Goal: Transaction & Acquisition: Purchase product/service

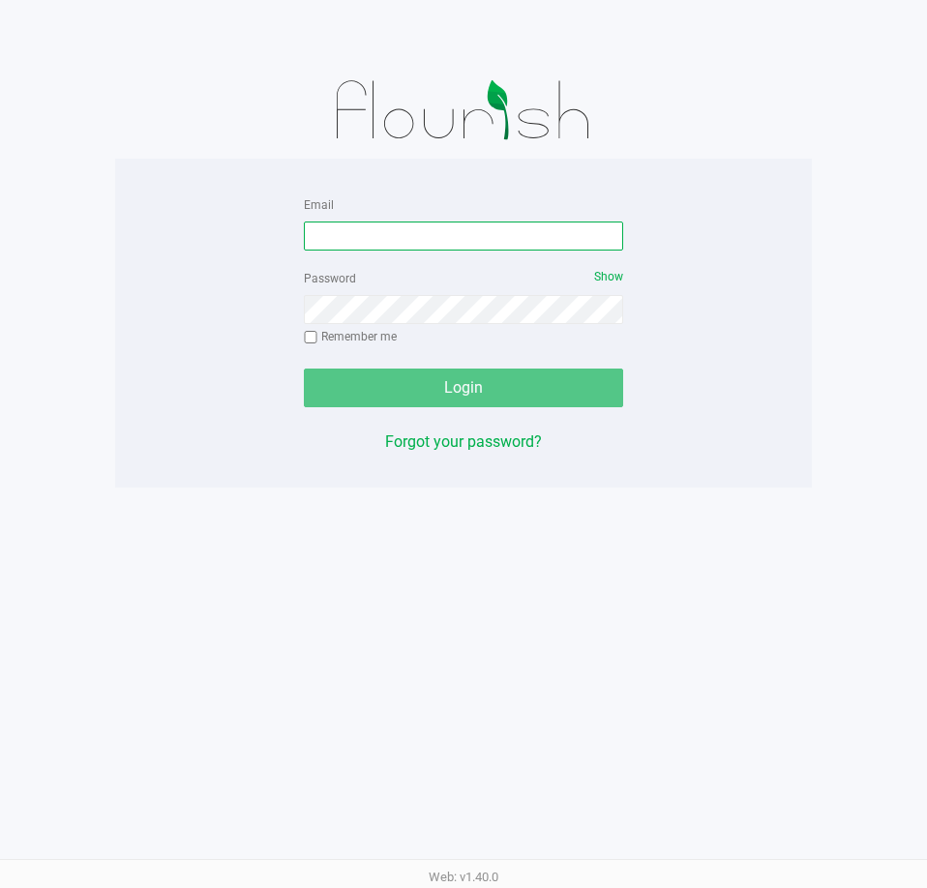
click at [411, 237] on input "Email" at bounding box center [463, 236] width 319 height 29
type input "[EMAIL_ADDRESS][DOMAIN_NAME]"
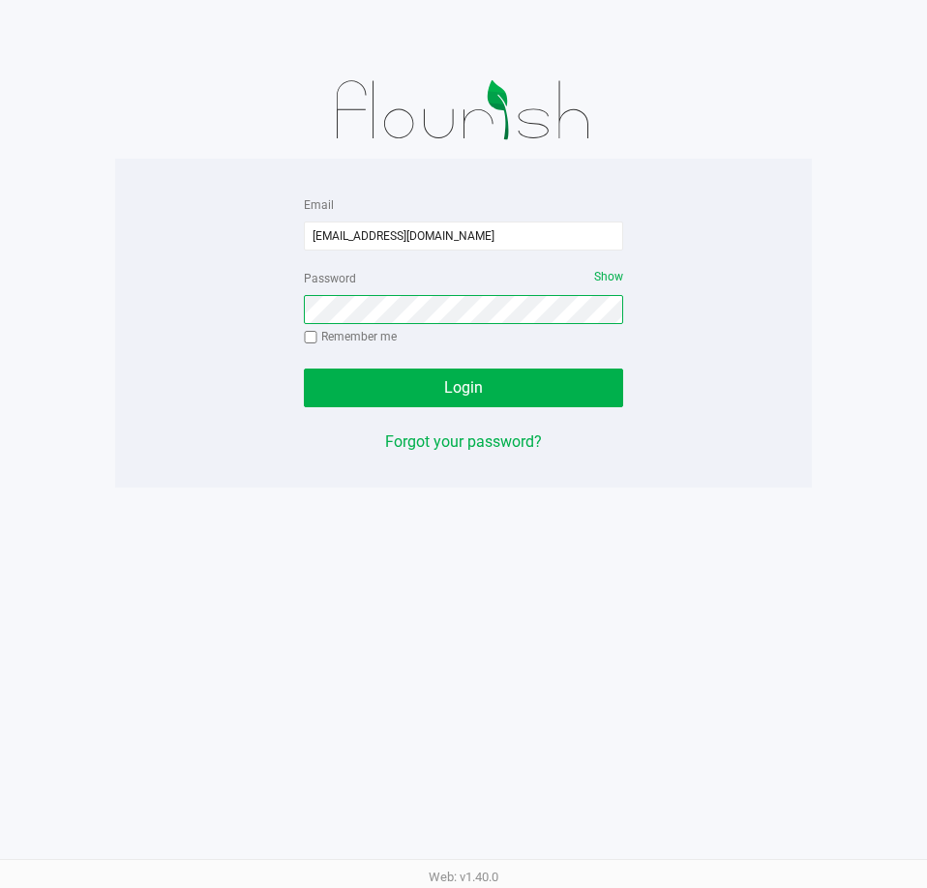
click at [304, 369] on button "Login" at bounding box center [463, 388] width 319 height 39
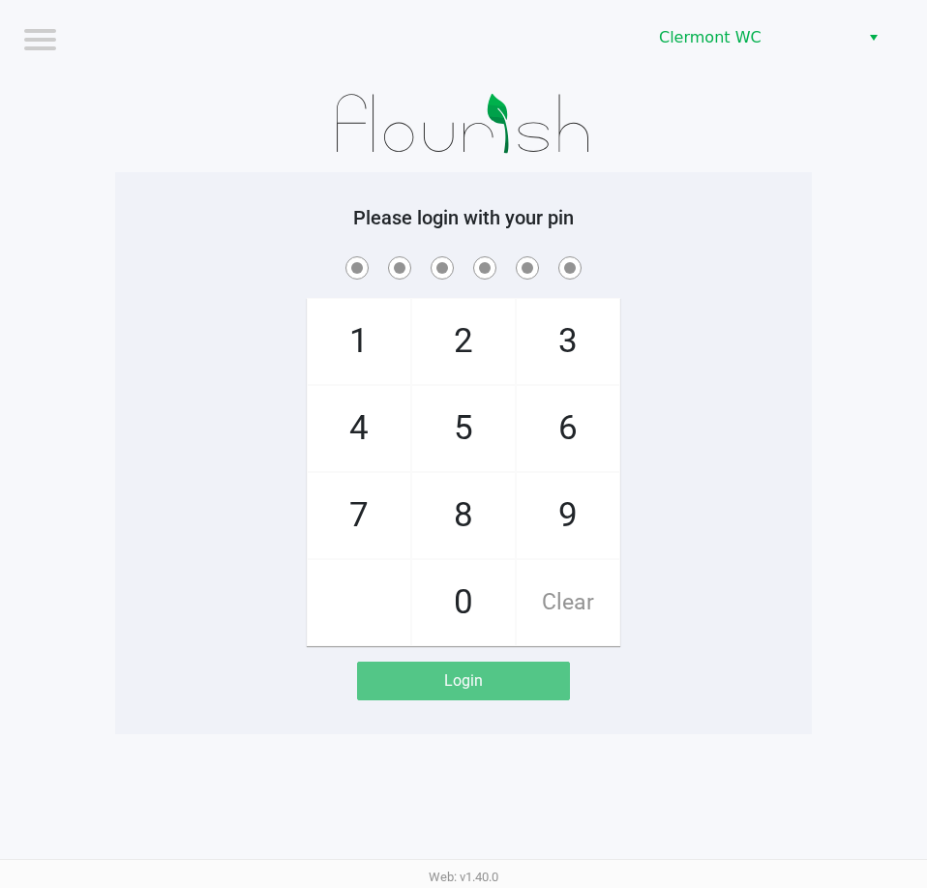
click at [459, 535] on span "8" at bounding box center [463, 515] width 103 height 85
checkbox input "true"
click at [565, 327] on span "3" at bounding box center [568, 341] width 103 height 85
checkbox input "true"
click at [339, 515] on span "7" at bounding box center [359, 515] width 103 height 85
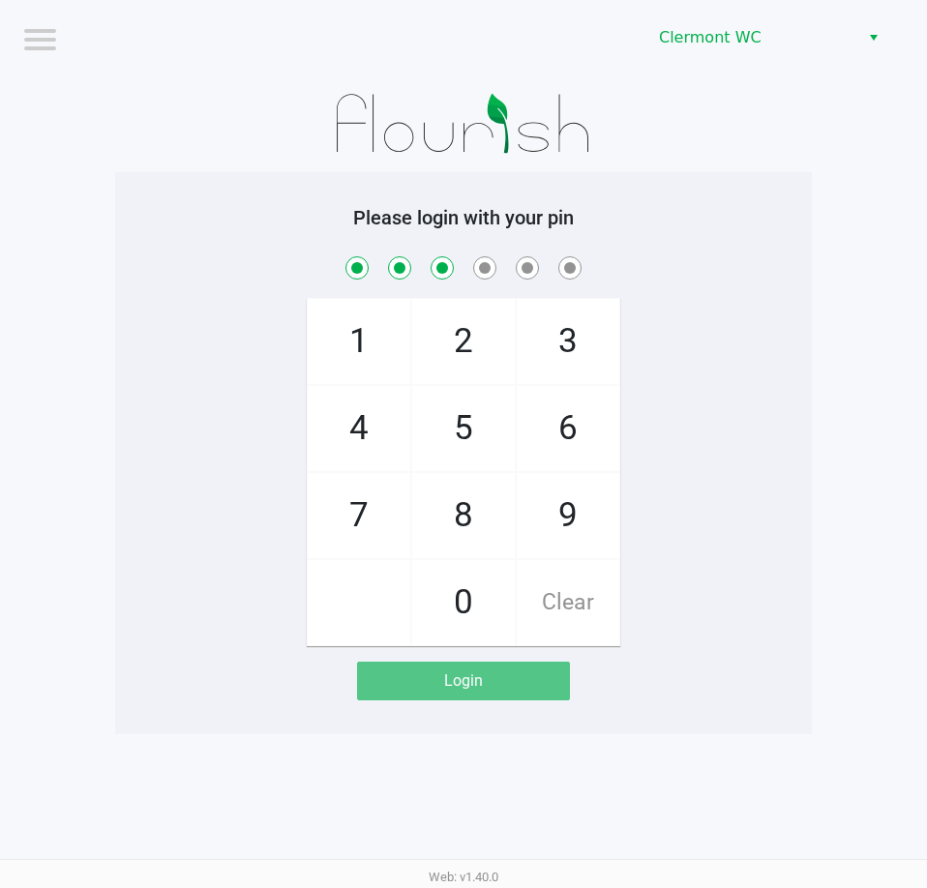
checkbox input "true"
click at [574, 520] on span "9" at bounding box center [568, 515] width 103 height 85
checkbox input "true"
click at [449, 336] on span "2" at bounding box center [463, 341] width 103 height 85
checkbox input "true"
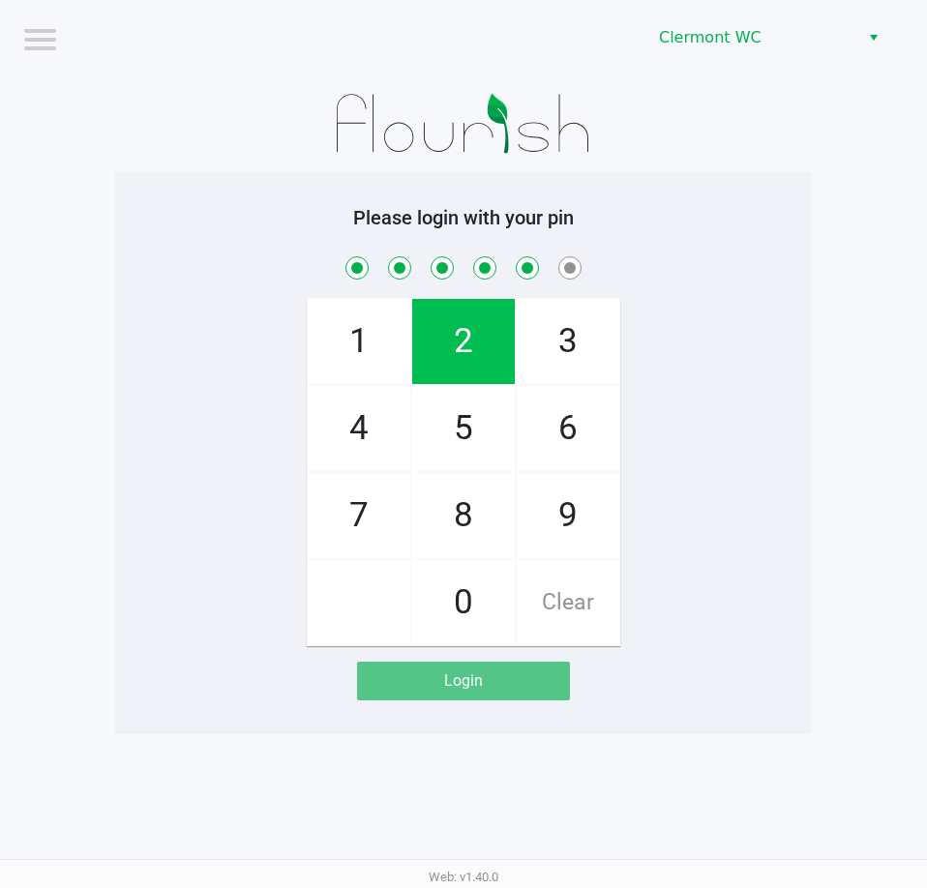
click at [368, 331] on span "1" at bounding box center [359, 341] width 103 height 85
checkbox input "true"
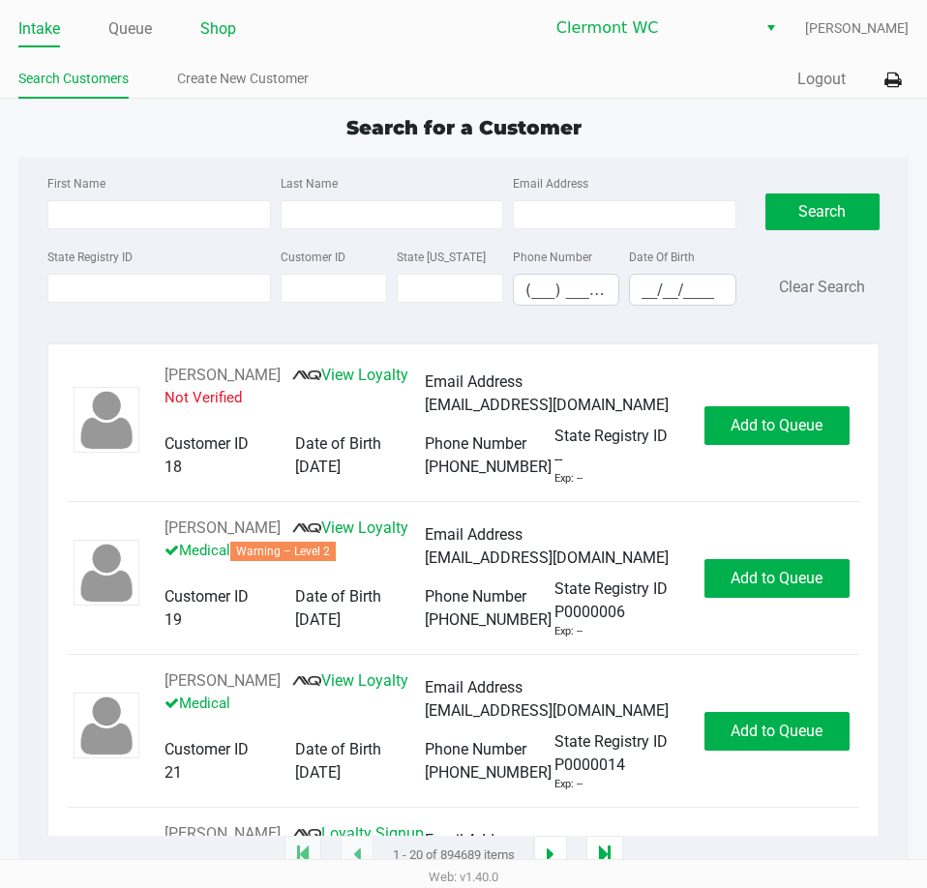
click at [217, 30] on link "Shop" at bounding box center [218, 28] width 36 height 27
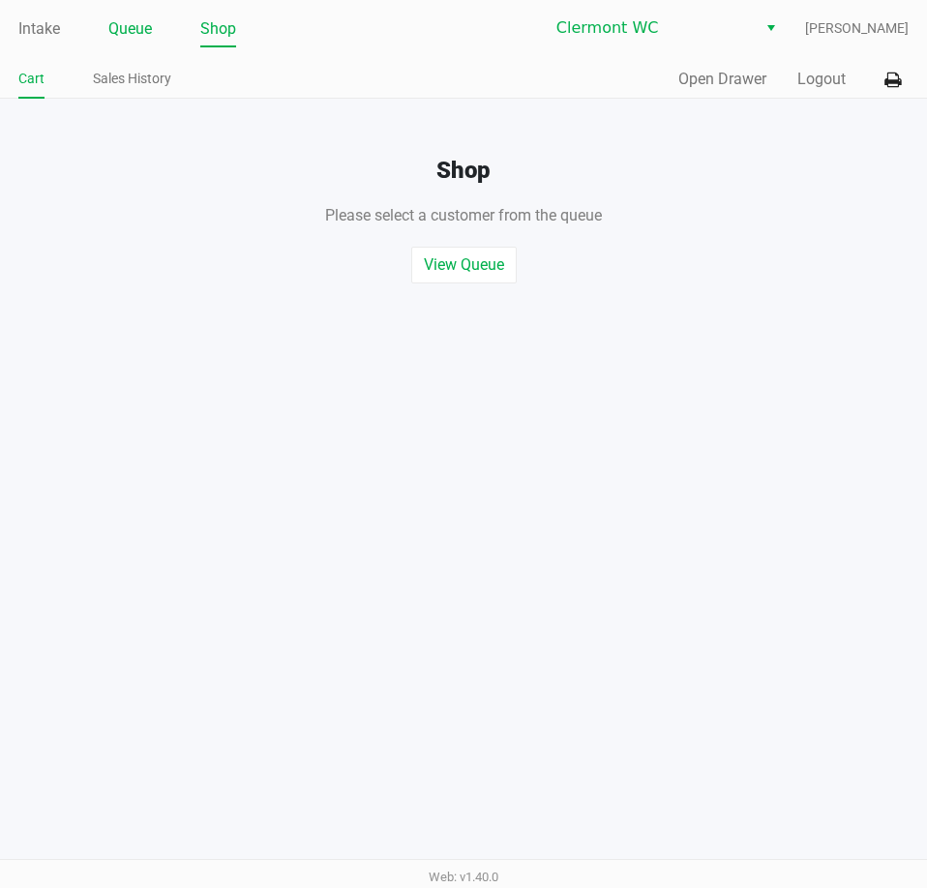
click at [124, 21] on link "Queue" at bounding box center [130, 28] width 44 height 27
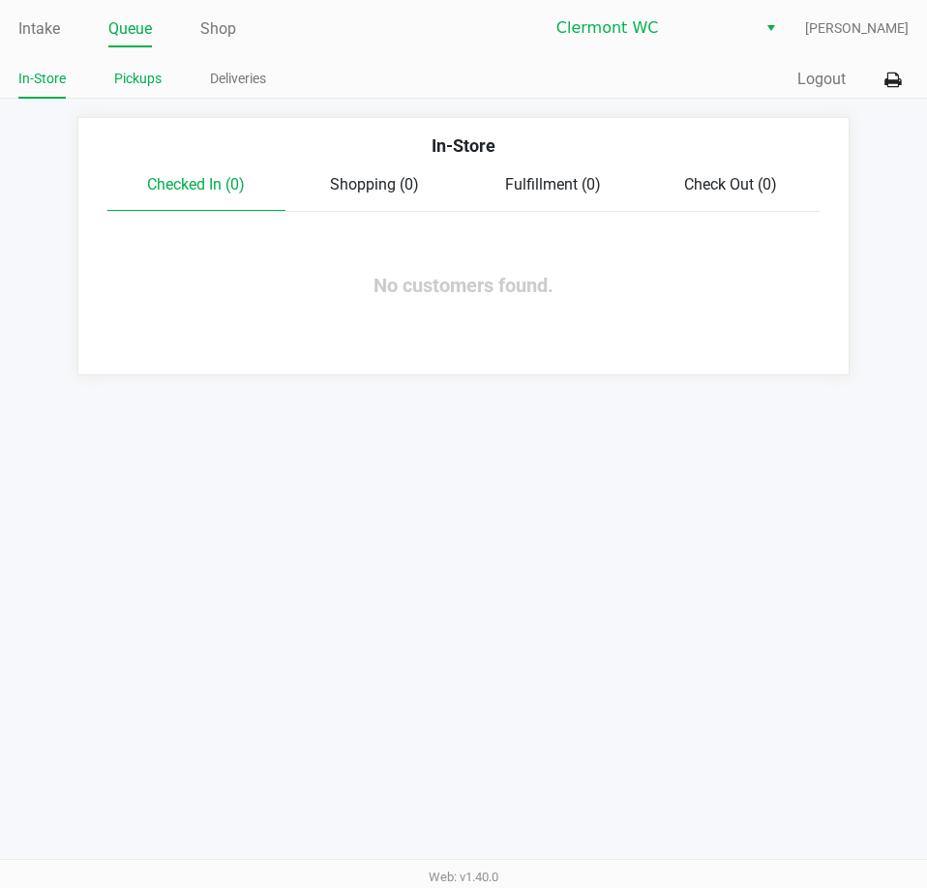
click at [131, 78] on link "Pickups" at bounding box center [137, 79] width 47 height 24
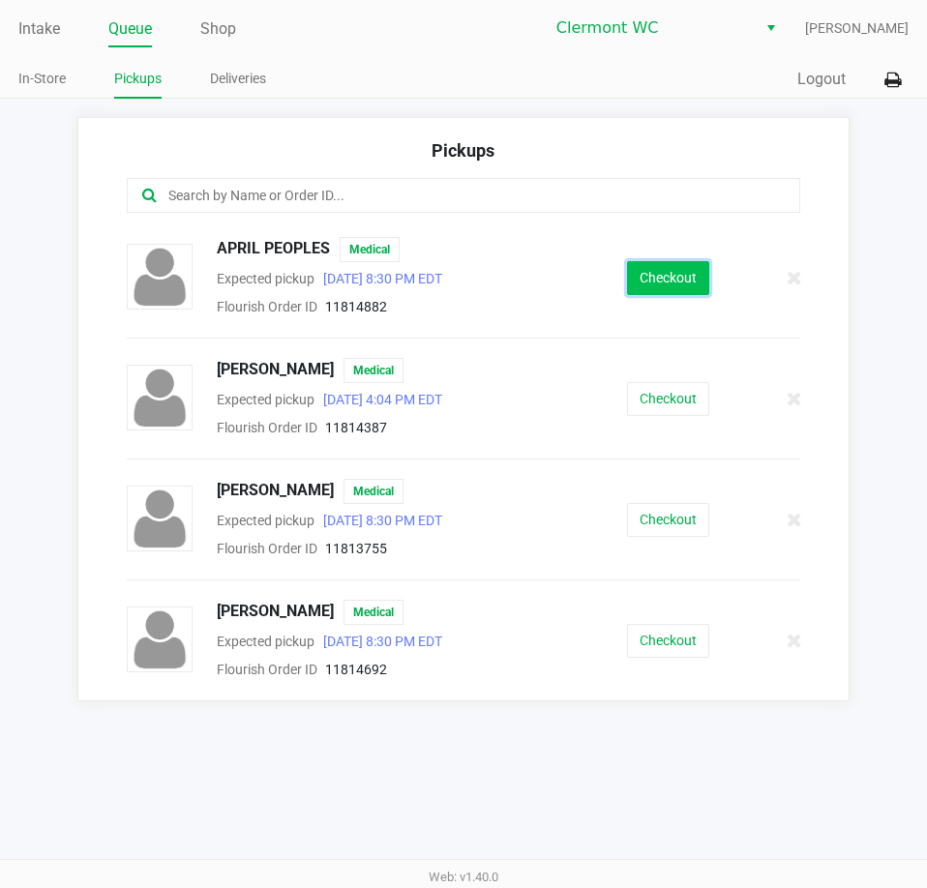
click at [670, 293] on button "Checkout" at bounding box center [668, 278] width 82 height 34
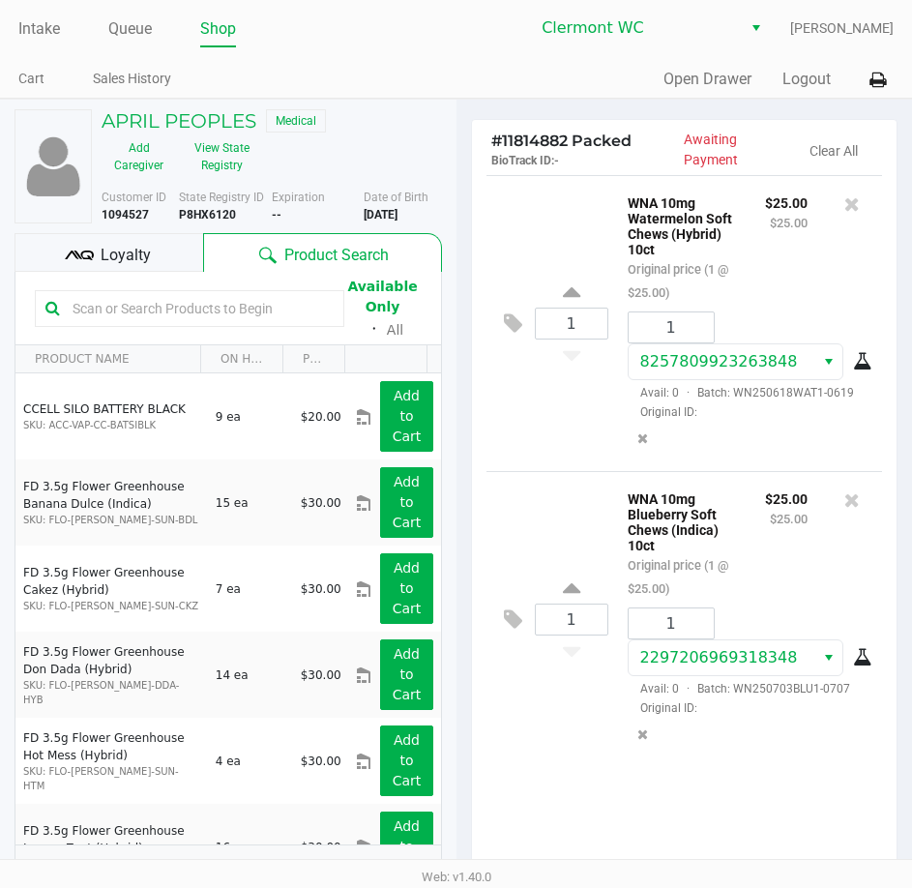
click at [149, 246] on span "Loyalty" at bounding box center [126, 255] width 50 height 23
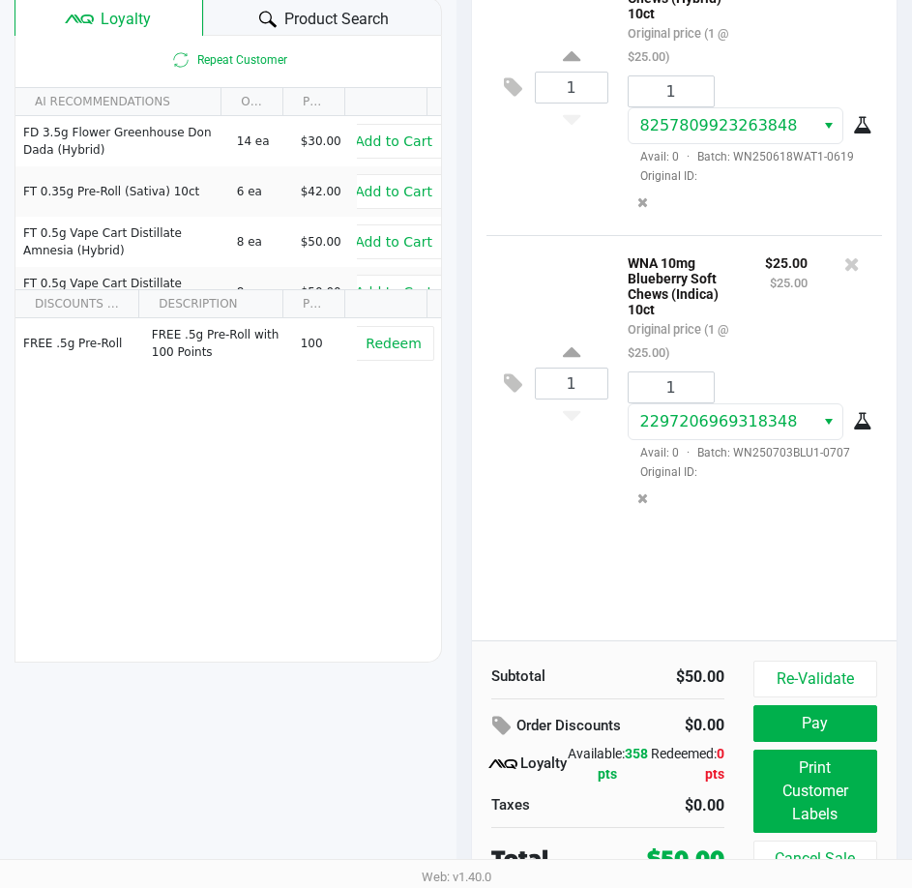
scroll to position [246, 0]
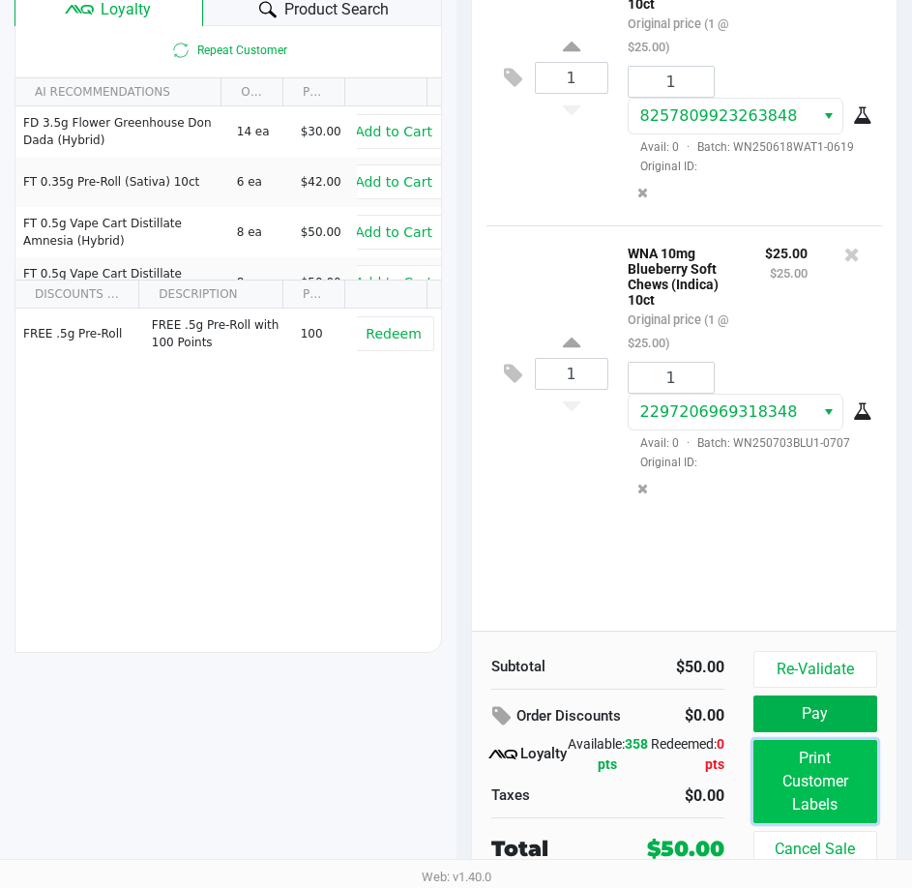
click at [795, 774] on button "Print Customer Labels" at bounding box center [816, 781] width 124 height 83
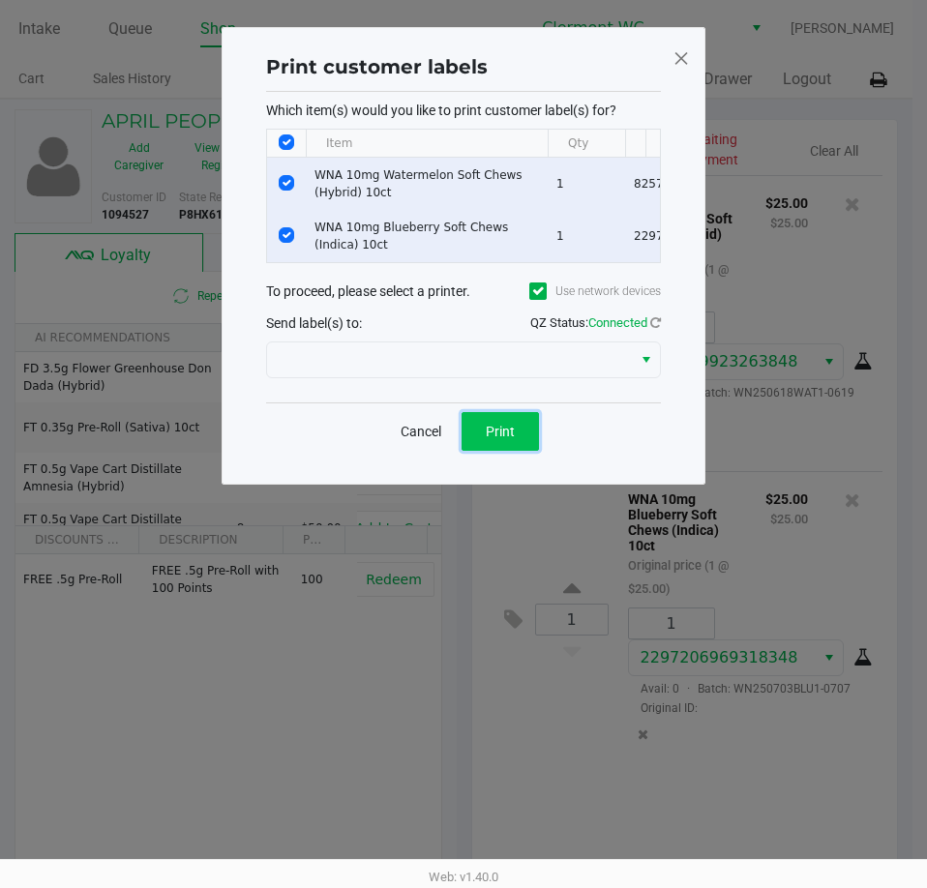
click at [528, 441] on button "Print" at bounding box center [499, 431] width 77 height 39
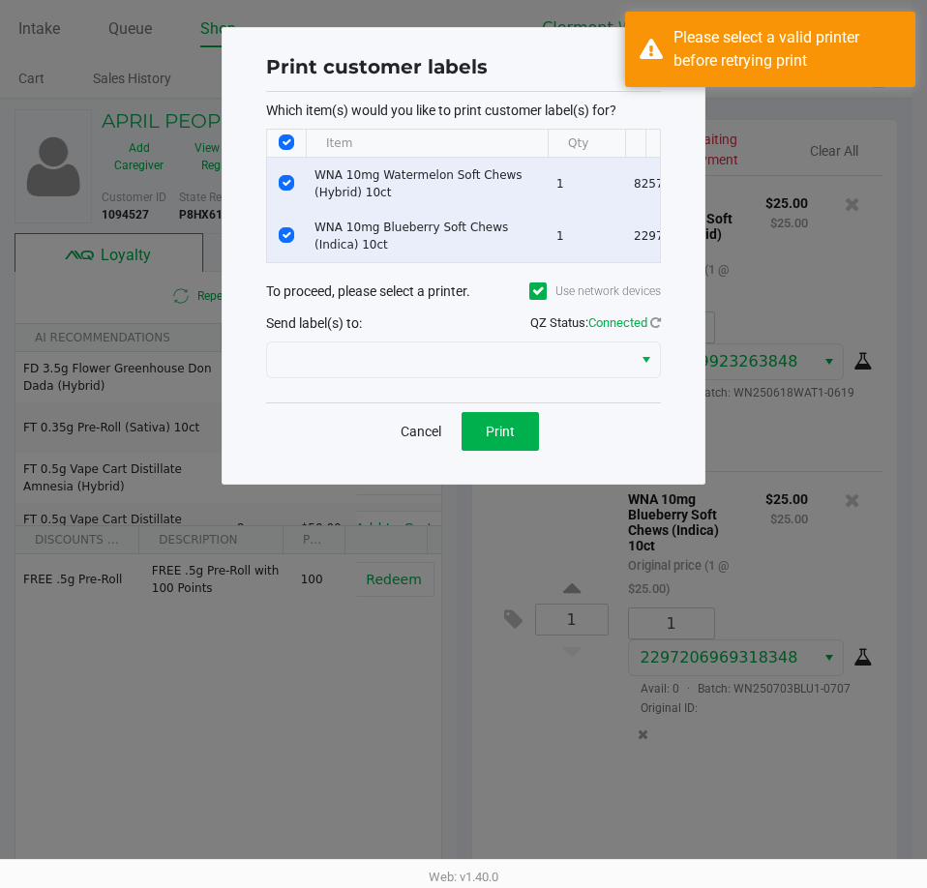
click at [429, 354] on div at bounding box center [463, 360] width 395 height 46
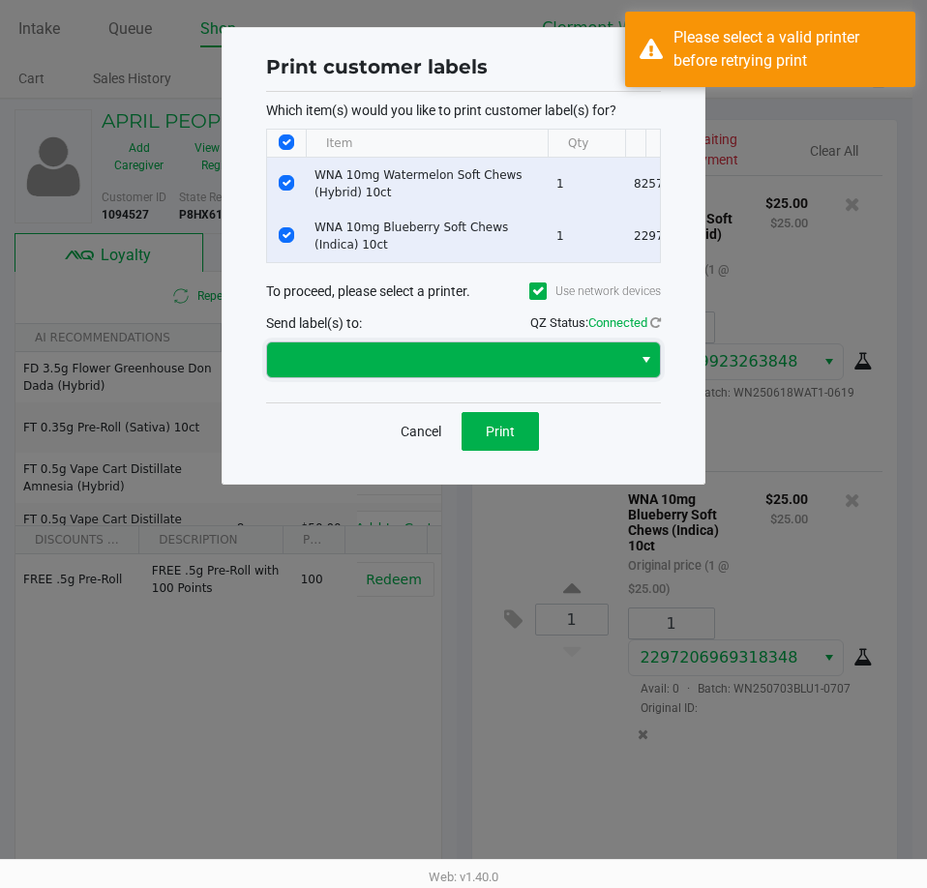
click at [424, 377] on span at bounding box center [449, 359] width 365 height 35
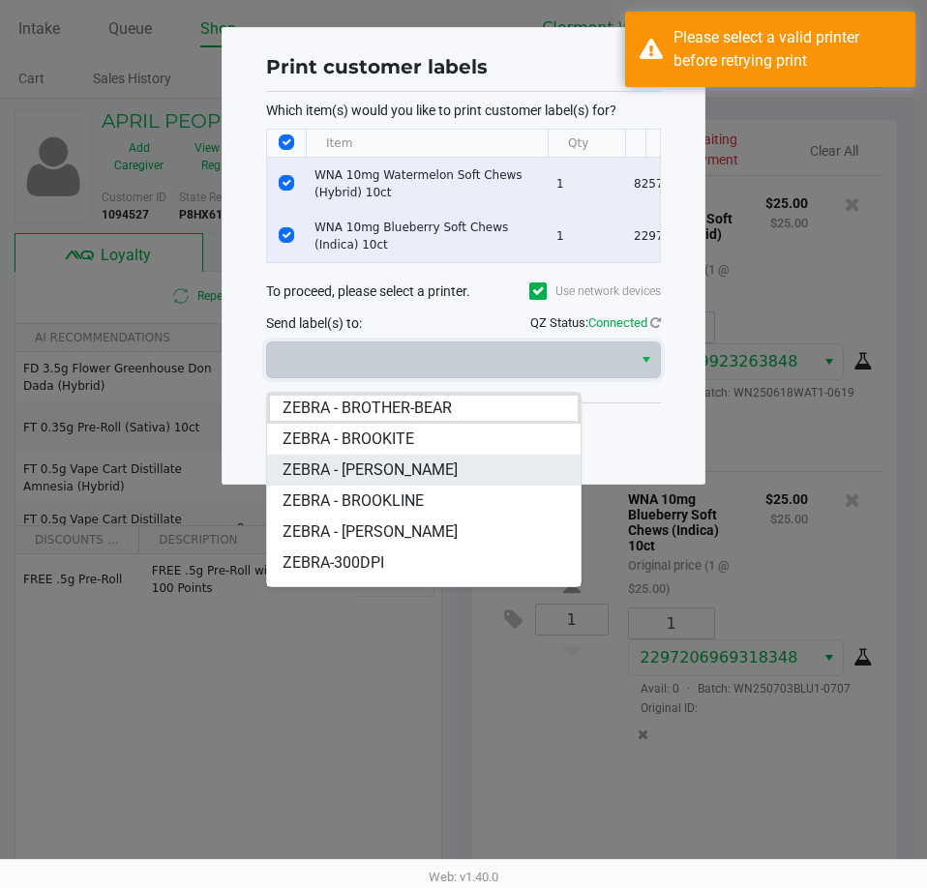
click at [411, 465] on span "ZEBRA - [PERSON_NAME]" at bounding box center [369, 470] width 175 height 23
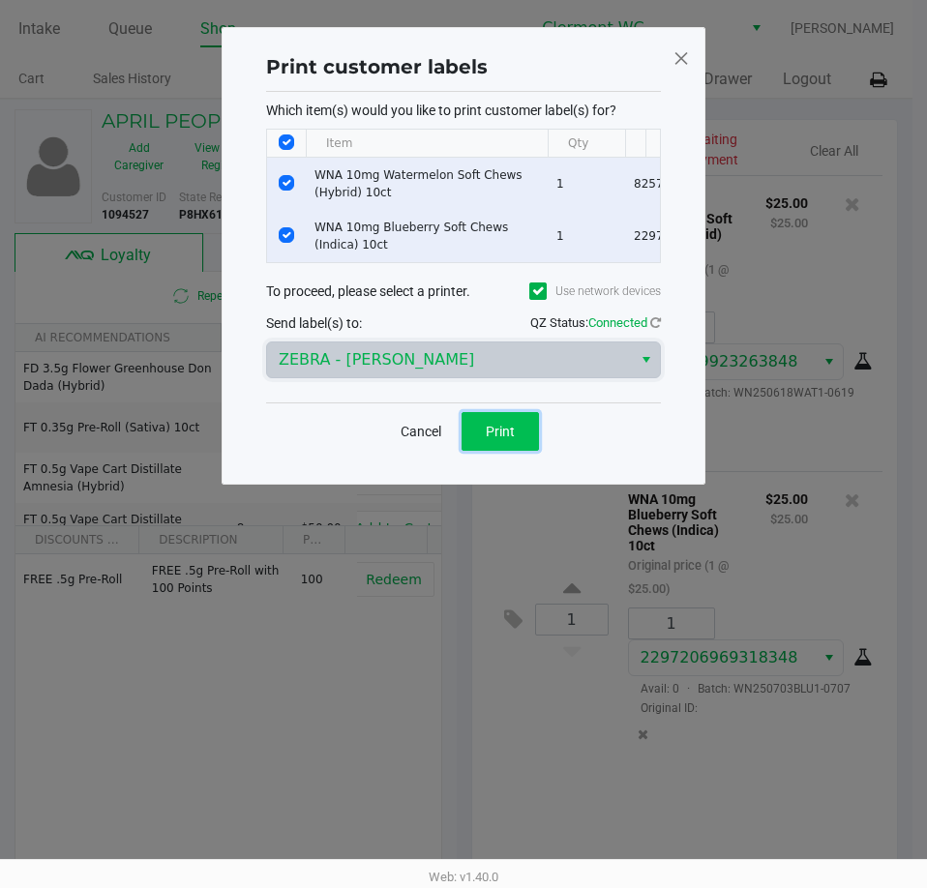
click at [488, 439] on span "Print" at bounding box center [500, 431] width 29 height 15
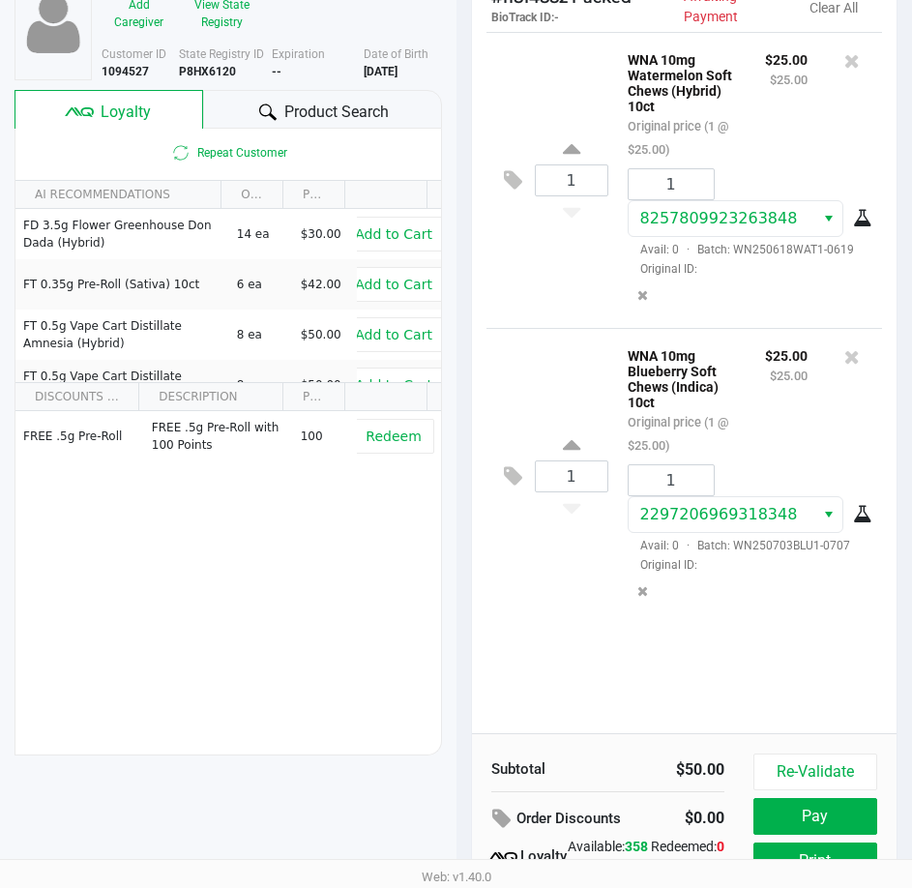
scroll to position [246, 0]
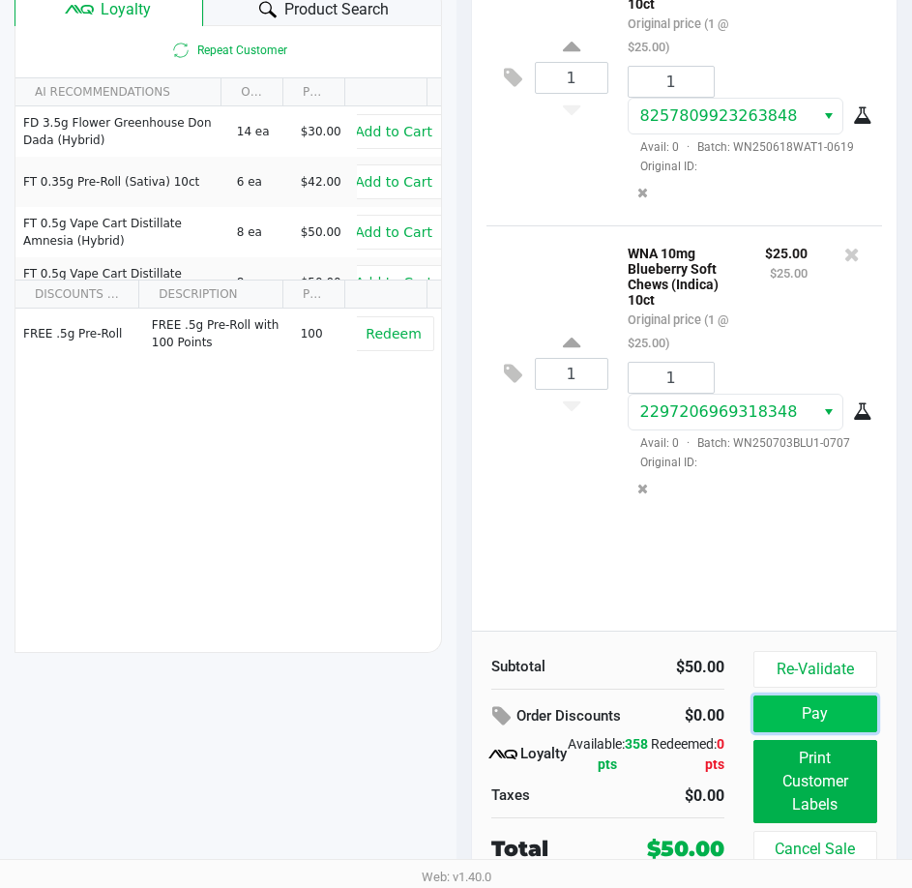
click at [791, 705] on button "Pay" at bounding box center [816, 713] width 124 height 37
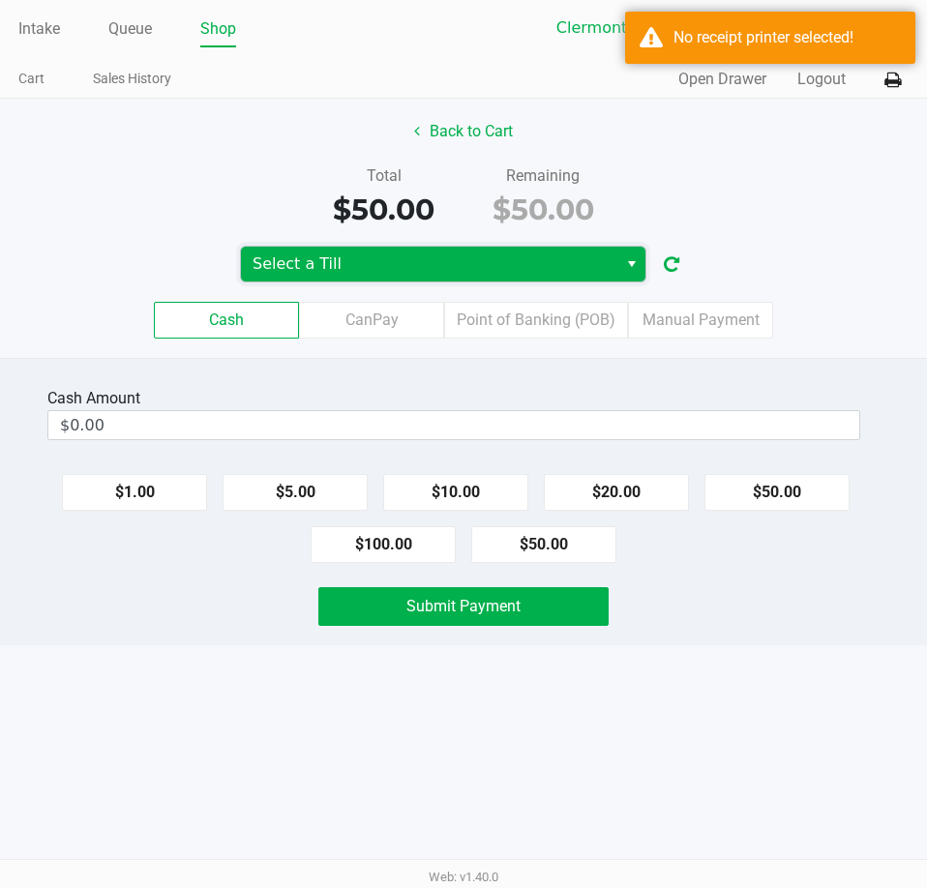
click at [538, 263] on span "Select a Till" at bounding box center [428, 263] width 353 height 23
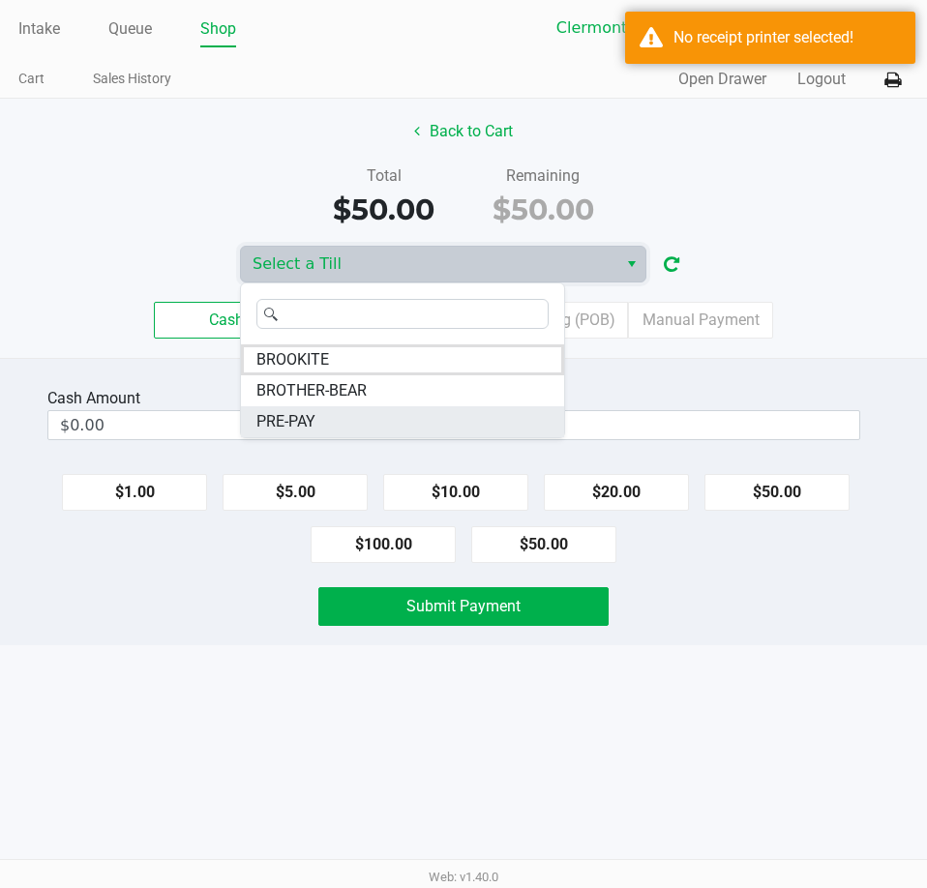
click at [409, 421] on li "PRE-PAY" at bounding box center [402, 421] width 323 height 31
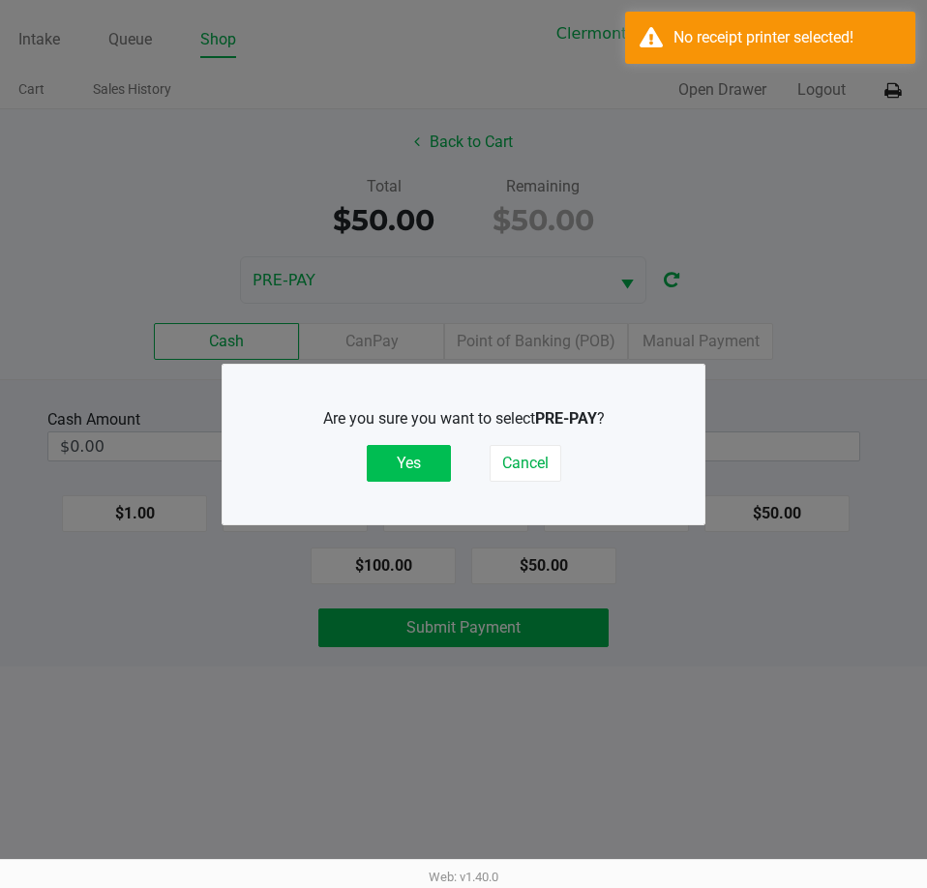
click at [379, 464] on button "Yes" at bounding box center [409, 463] width 84 height 37
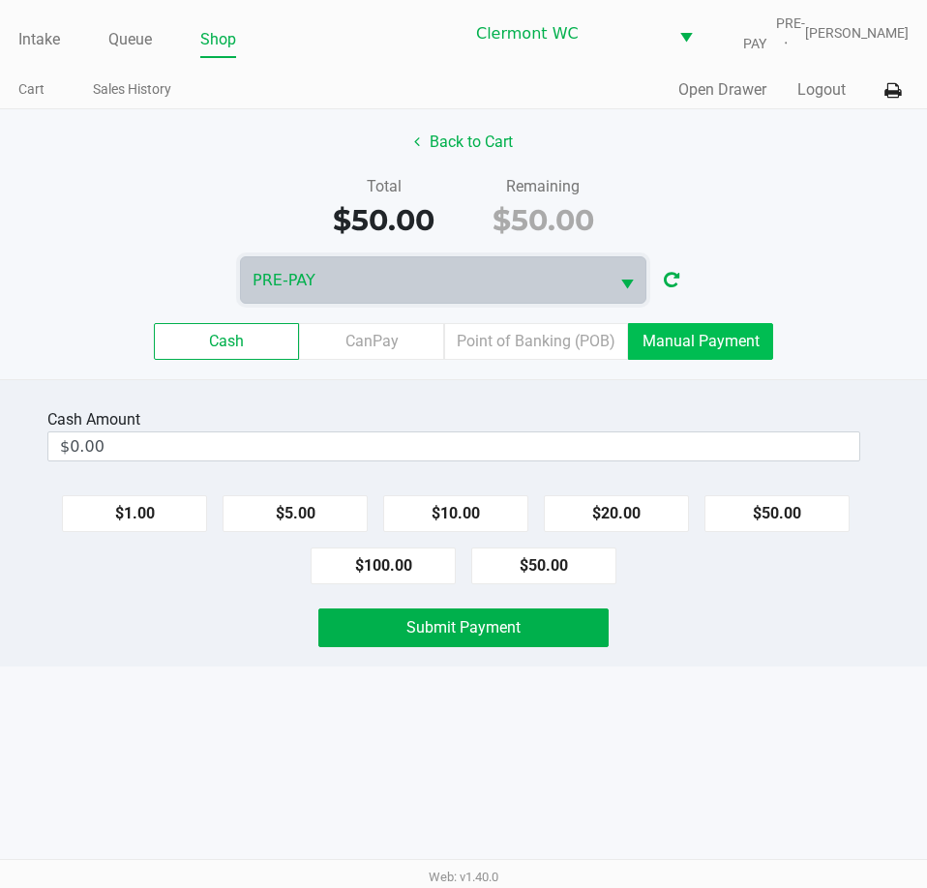
click at [654, 344] on label "Manual Payment" at bounding box center [700, 341] width 145 height 37
click at [0, 0] on 8 "Manual Payment" at bounding box center [0, 0] width 0 height 0
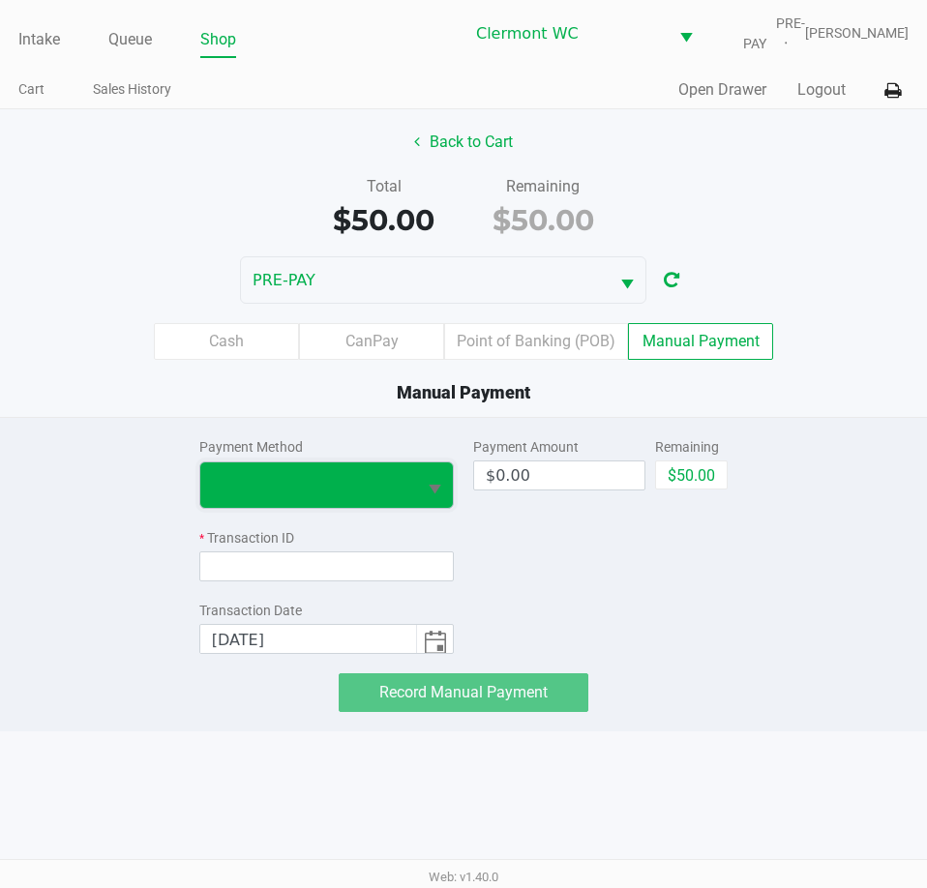
click at [410, 495] on span at bounding box center [308, 484] width 216 height 45
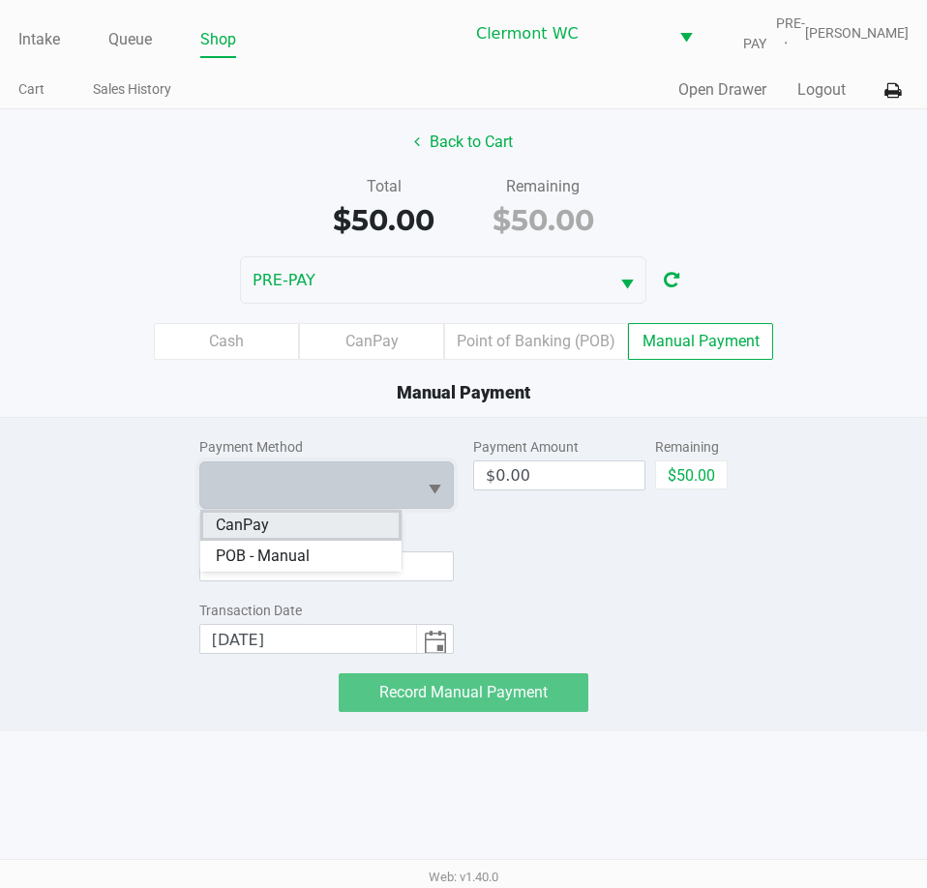
click at [351, 517] on li "CanPay" at bounding box center [300, 525] width 201 height 31
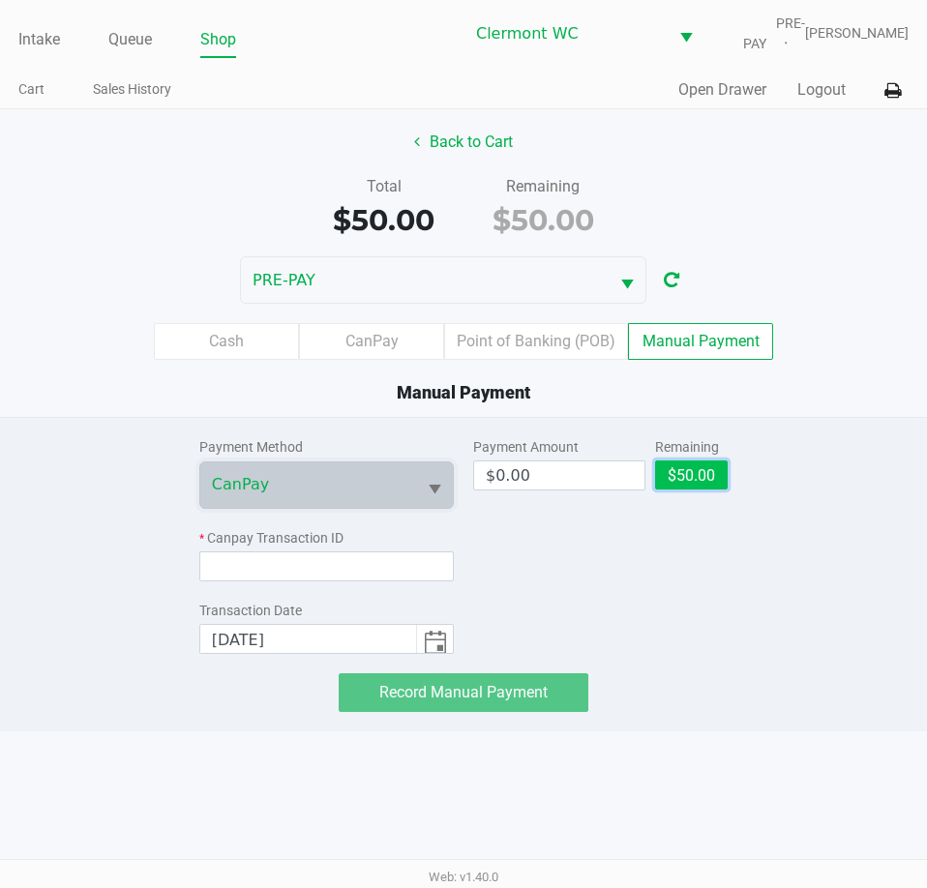
click at [685, 462] on button "$50.00" at bounding box center [691, 474] width 73 height 29
type input "$50.00"
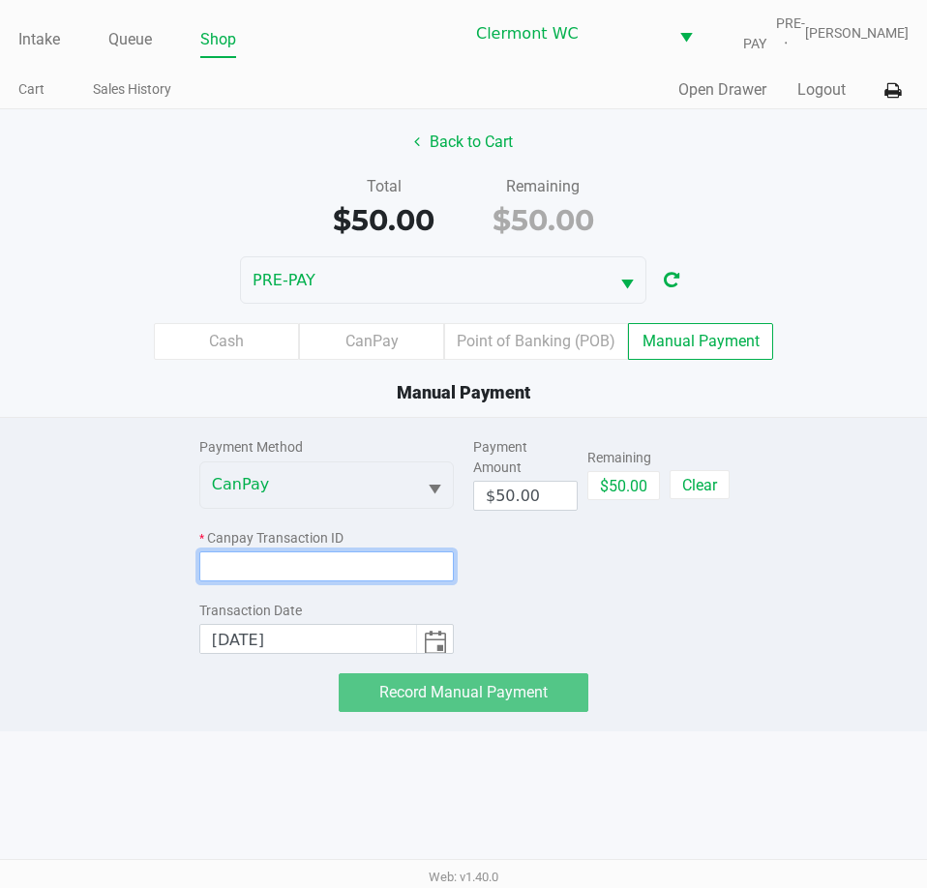
click at [418, 559] on input at bounding box center [326, 566] width 254 height 30
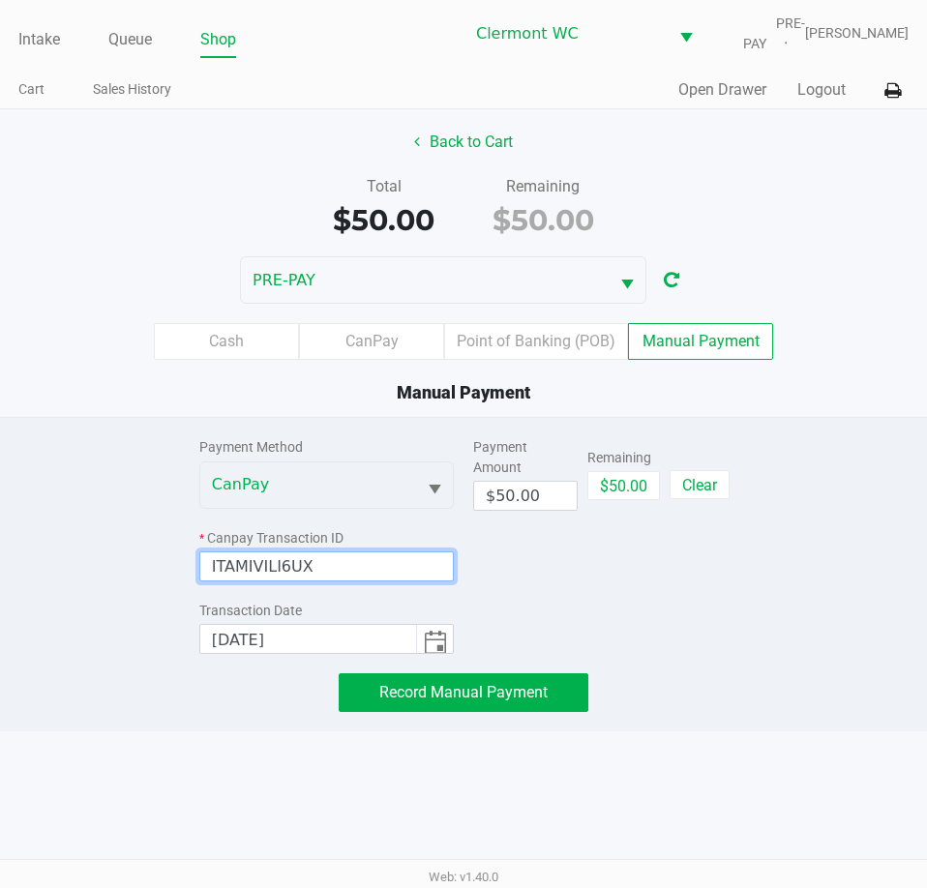
type input "ITAMIVILI6UX"
click at [588, 555] on div "Payment Amount $50.00 Remaining $50.00 Clear" at bounding box center [600, 536] width 254 height 236
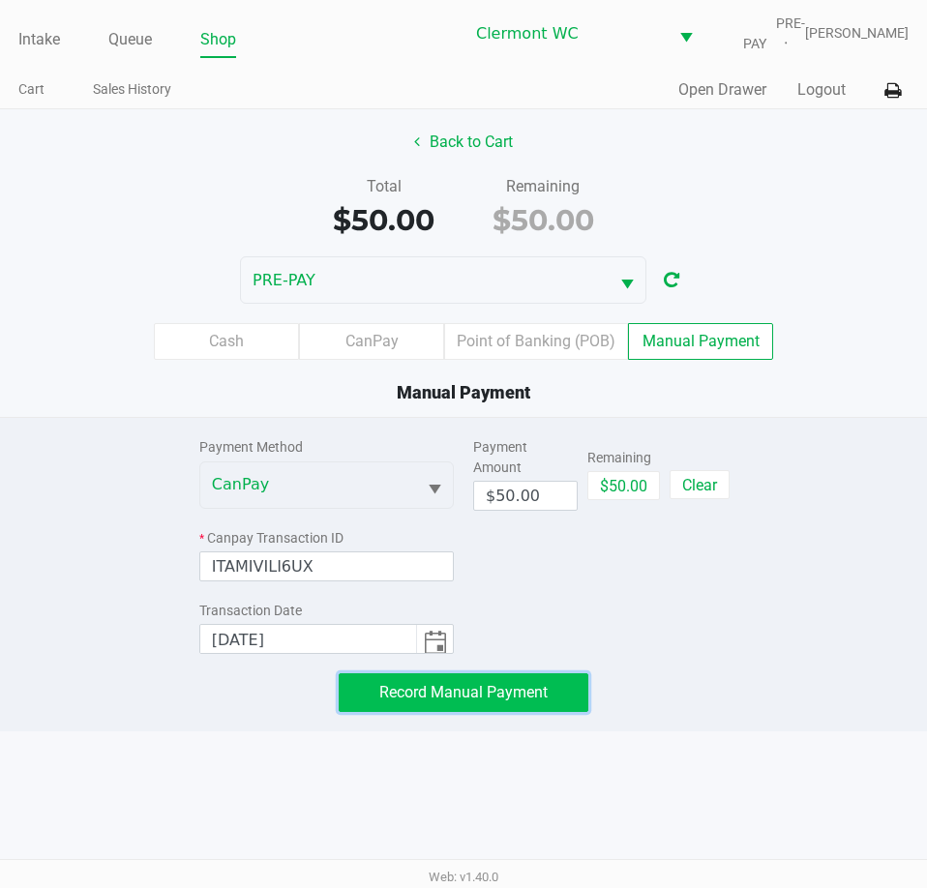
click at [546, 694] on span "Record Manual Payment" at bounding box center [463, 692] width 168 height 18
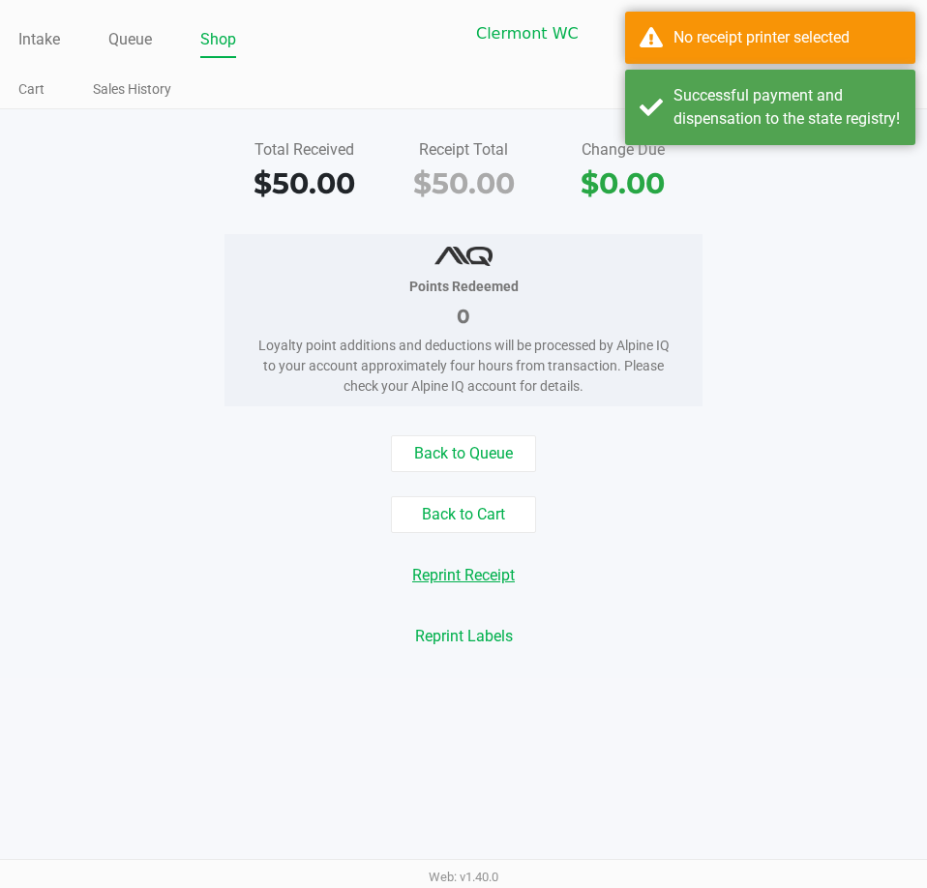
click at [474, 579] on button "Reprint Receipt" at bounding box center [464, 575] width 128 height 37
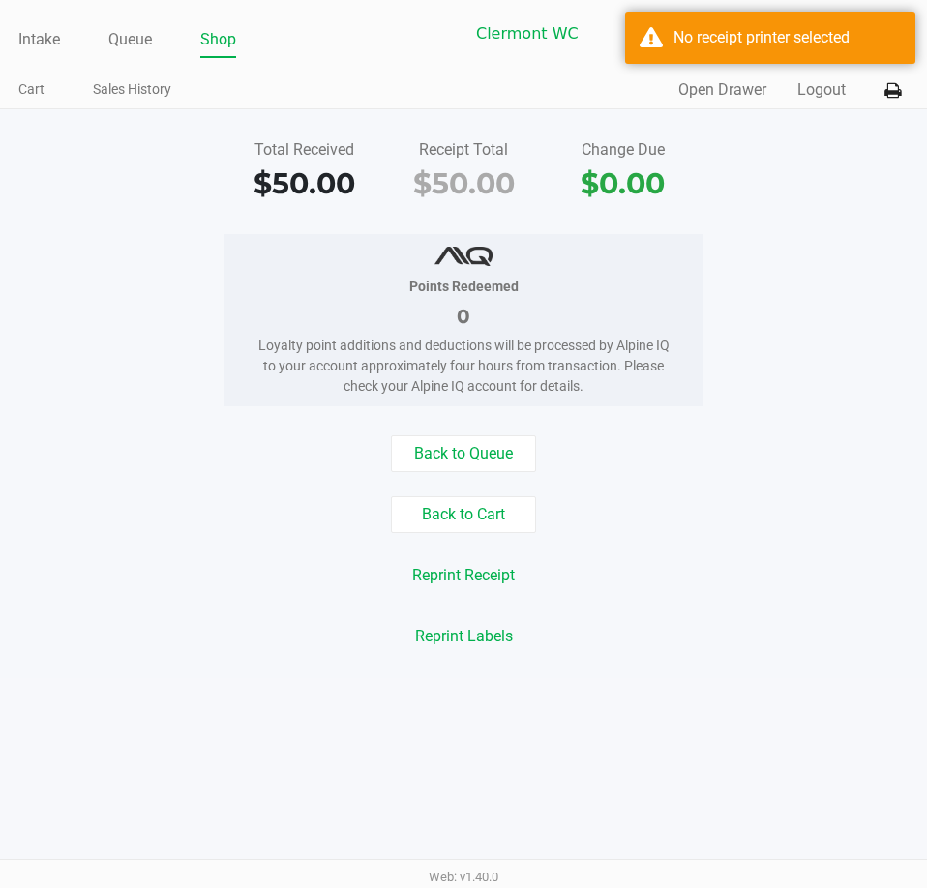
click at [710, 322] on div "Points Redeemed 0 Loyalty point additions and deductions will be processed by A…" at bounding box center [463, 320] width 956 height 172
click at [891, 94] on icon at bounding box center [892, 91] width 16 height 14
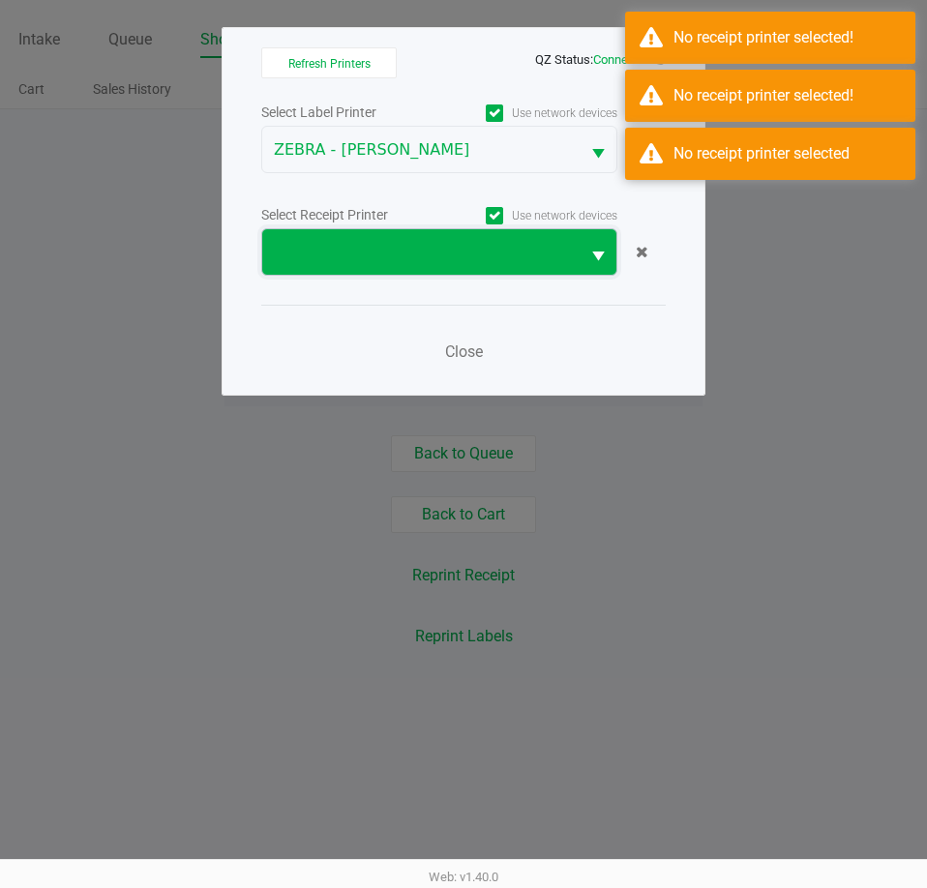
click at [566, 256] on span at bounding box center [421, 252] width 294 height 23
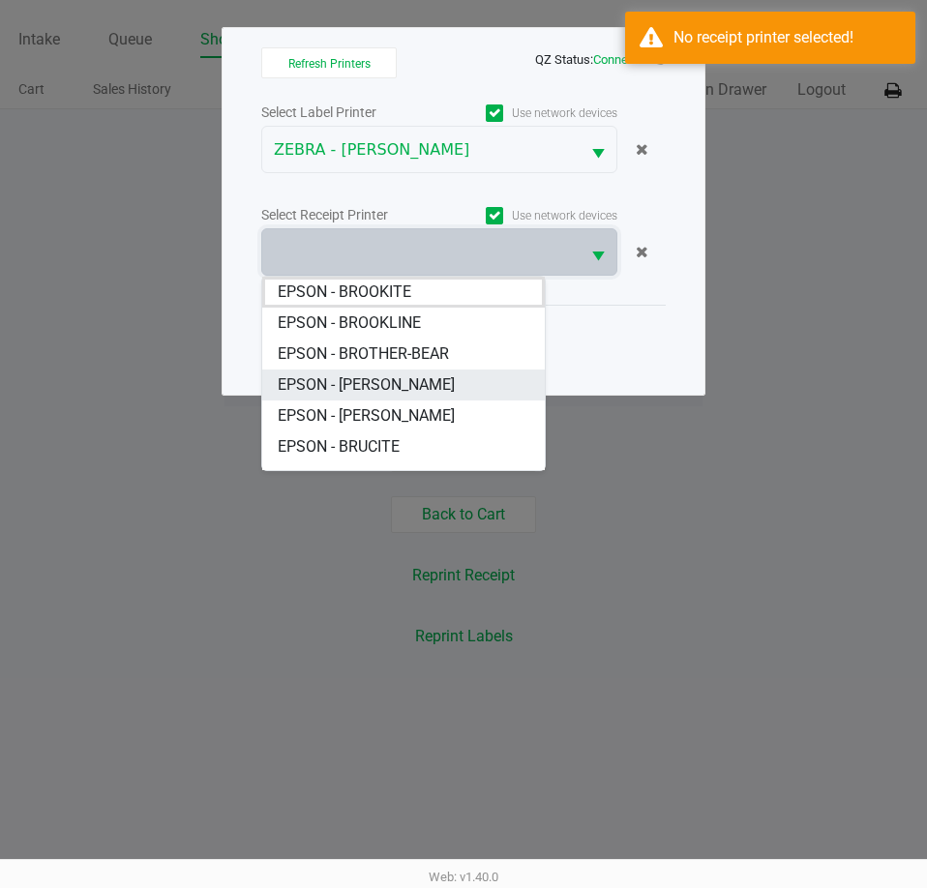
click at [415, 378] on span "EPSON - [PERSON_NAME]" at bounding box center [366, 384] width 177 height 23
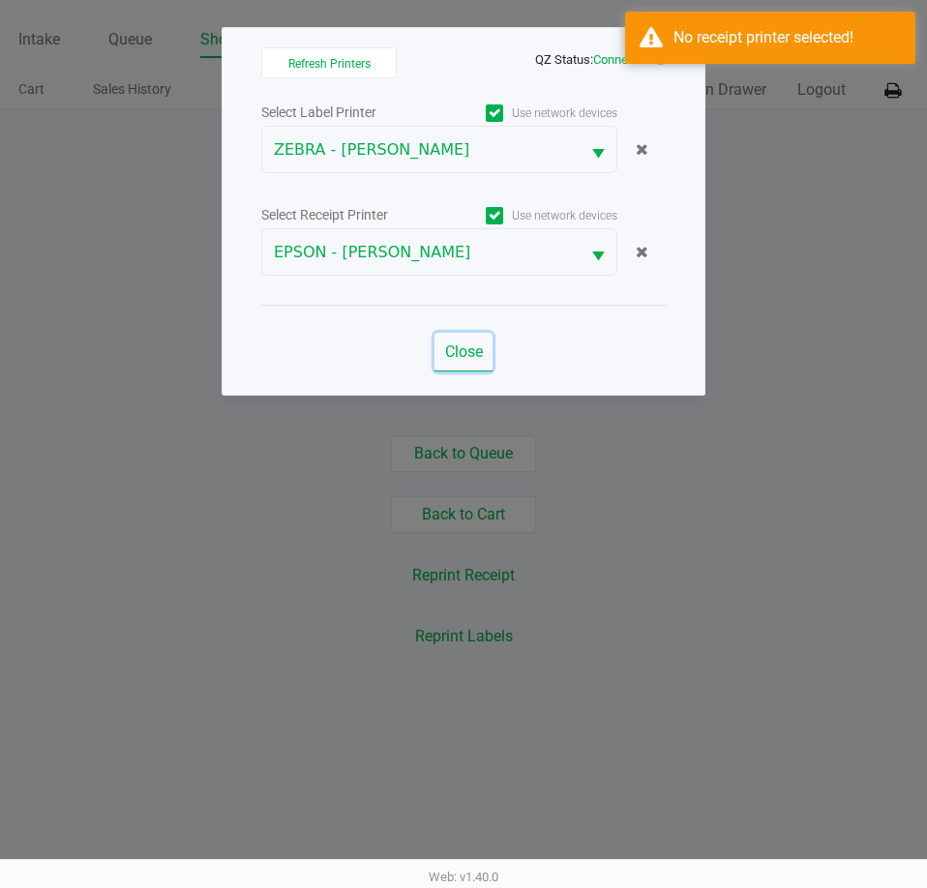
click at [466, 342] on span "Close" at bounding box center [464, 351] width 38 height 18
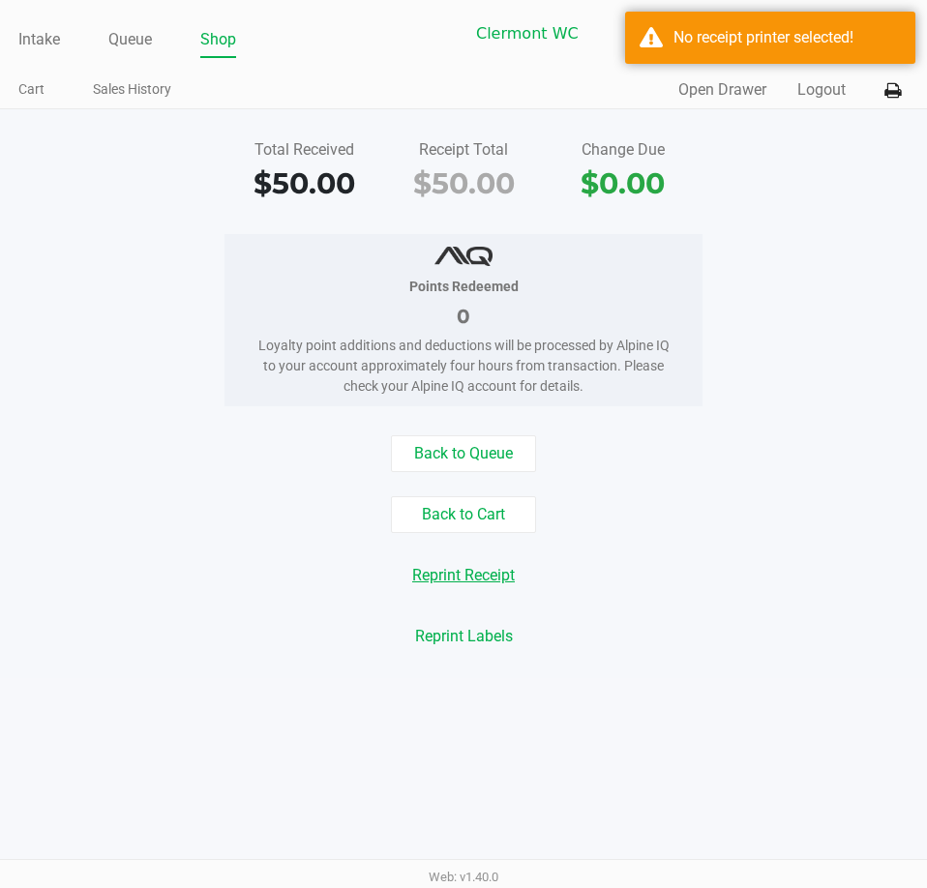
click at [481, 572] on button "Reprint Receipt" at bounding box center [464, 575] width 128 height 37
